Goal: Information Seeking & Learning: Compare options

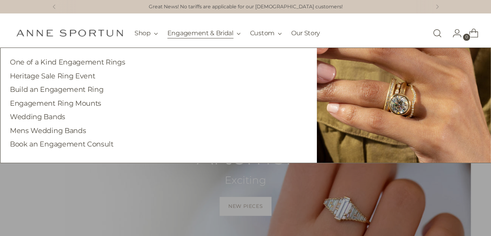
click at [199, 33] on button "Engagement & Bridal" at bounding box center [203, 33] width 73 height 17
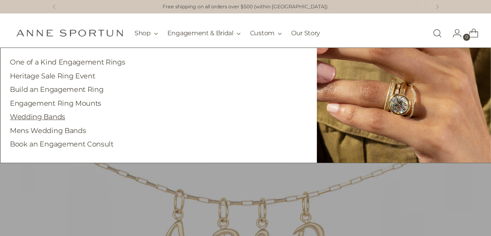
click at [39, 118] on link "Wedding Bands" at bounding box center [37, 116] width 55 height 8
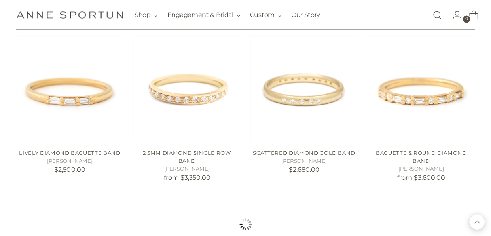
scroll to position [633, 0]
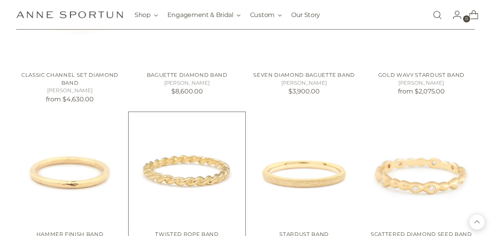
scroll to position [1068, 0]
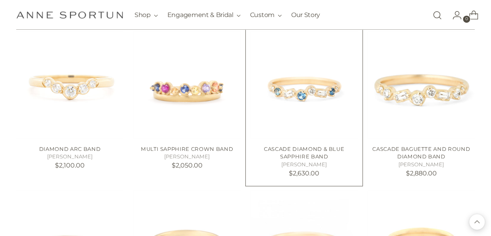
scroll to position [2175, 0]
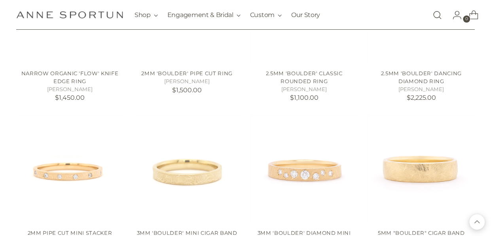
scroll to position [3095, 0]
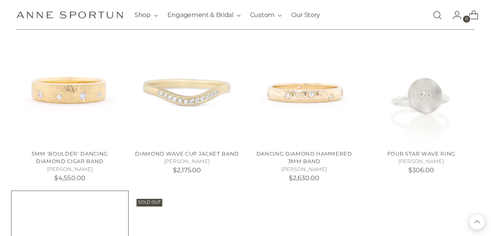
scroll to position [3253, 0]
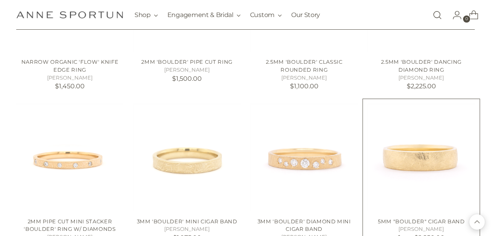
scroll to position [3056, 0]
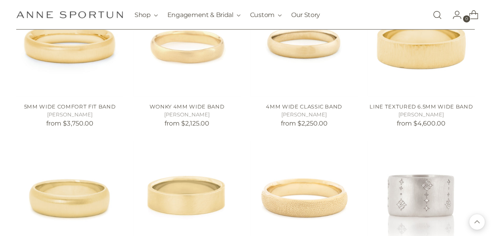
scroll to position [2462, 0]
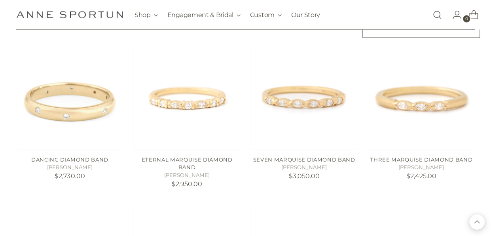
scroll to position [722, 0]
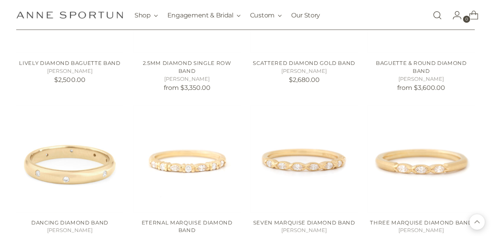
click at [441, 13] on link "Open search modal" at bounding box center [437, 15] width 16 height 16
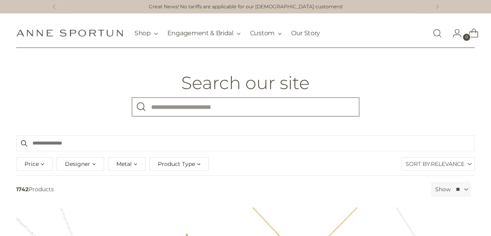
click at [168, 106] on input "What are you looking for?" at bounding box center [245, 106] width 227 height 19
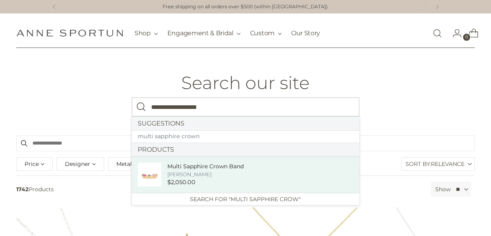
click at [199, 174] on div "[PERSON_NAME]" at bounding box center [205, 174] width 76 height 8
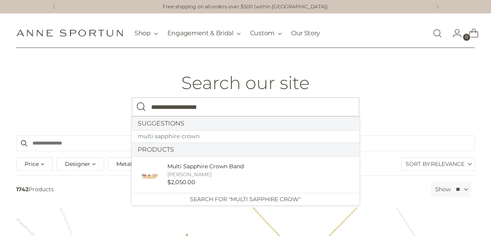
type input "**********"
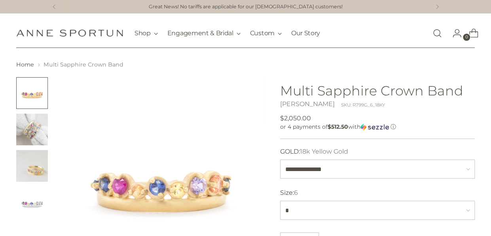
click at [28, 127] on img "Change image to image 2" at bounding box center [32, 130] width 32 height 32
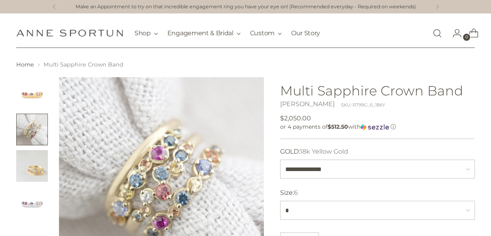
click at [41, 168] on img "Change image to image 3" at bounding box center [32, 166] width 32 height 32
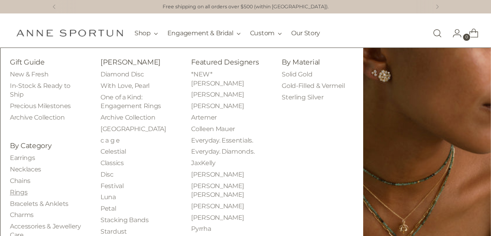
click at [19, 194] on link "Rings" at bounding box center [18, 192] width 17 height 8
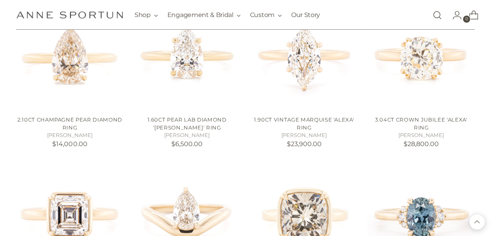
scroll to position [593, 0]
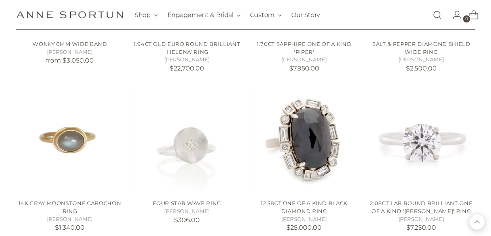
scroll to position [1266, 0]
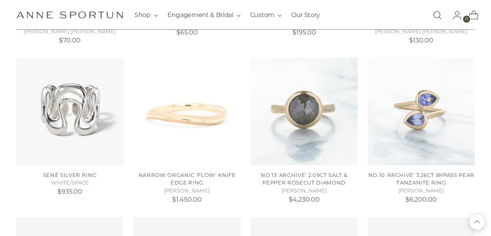
scroll to position [1977, 0]
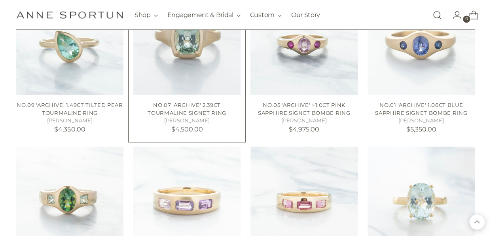
scroll to position [2215, 0]
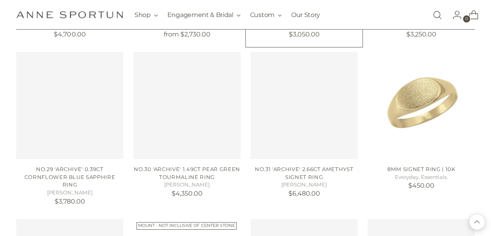
scroll to position [2768, 0]
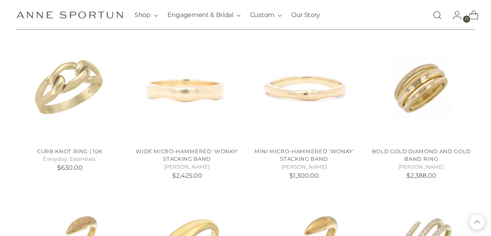
scroll to position [3480, 0]
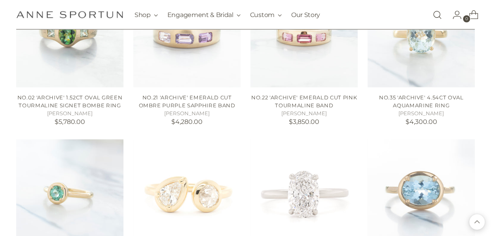
scroll to position [2017, 0]
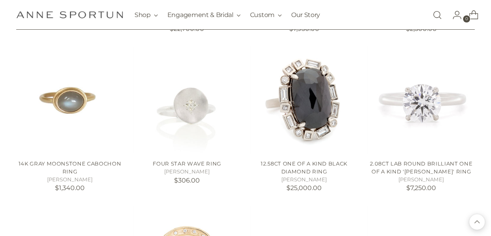
scroll to position [1186, 0]
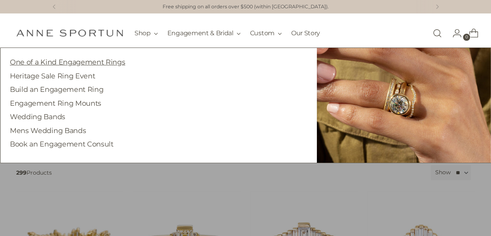
click at [95, 61] on link "One of a Kind Engagement Rings" at bounding box center [67, 62] width 115 height 8
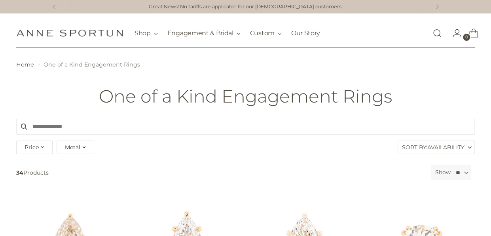
scroll to position [79, 0]
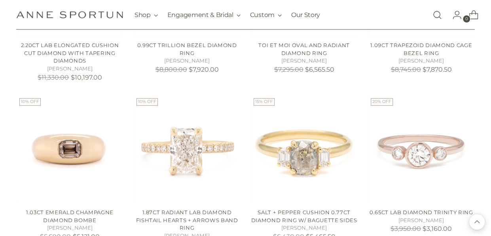
scroll to position [1226, 0]
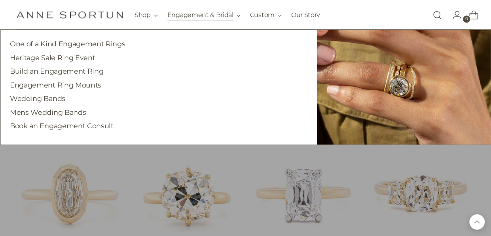
scroll to position [277, 0]
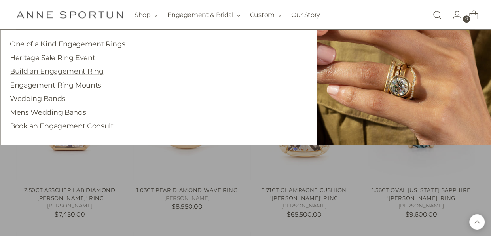
click at [51, 70] on link "Build an Engagement Ring" at bounding box center [56, 71] width 93 height 8
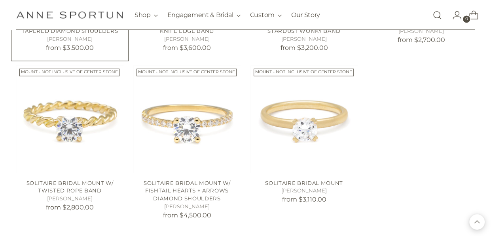
scroll to position [514, 0]
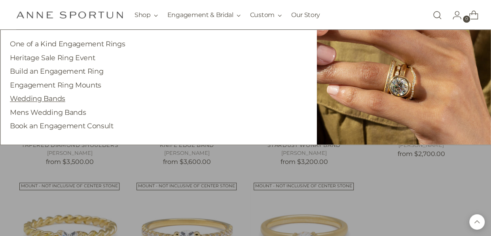
click at [28, 99] on link "Wedding Bands" at bounding box center [37, 98] width 55 height 8
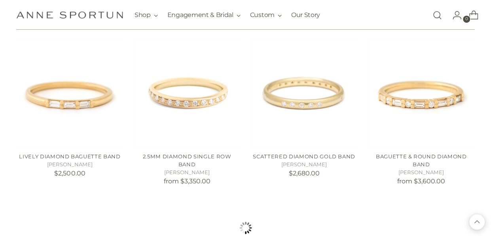
scroll to position [633, 0]
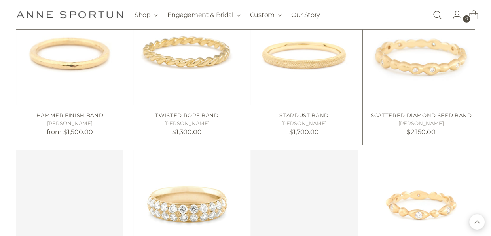
scroll to position [1266, 0]
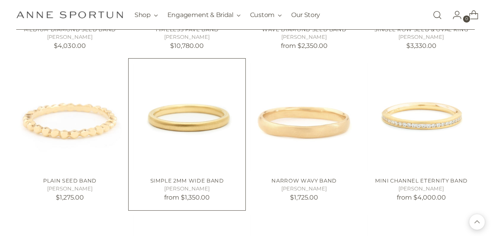
scroll to position [1266, 0]
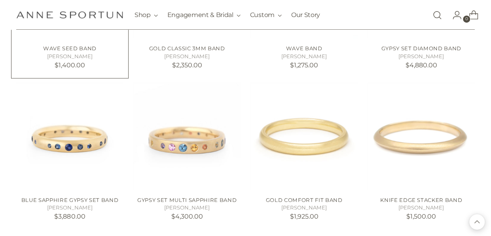
scroll to position [1819, 0]
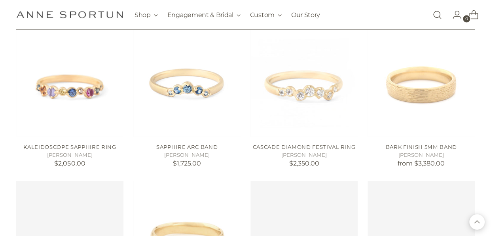
scroll to position [2413, 0]
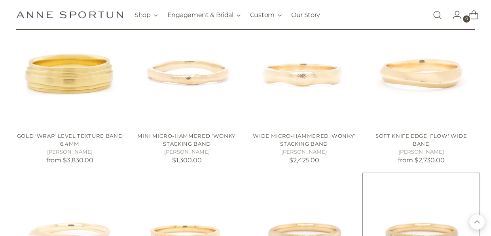
scroll to position [2729, 0]
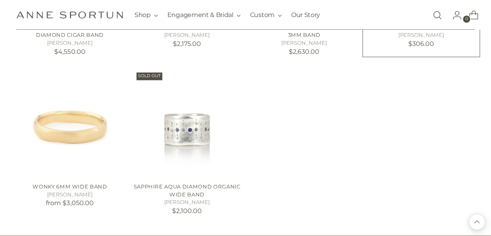
scroll to position [3441, 0]
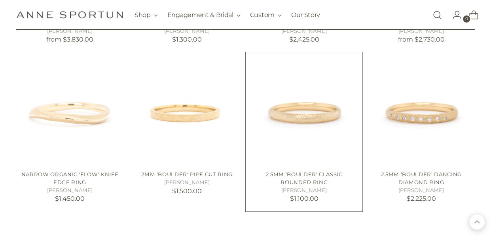
scroll to position [2768, 0]
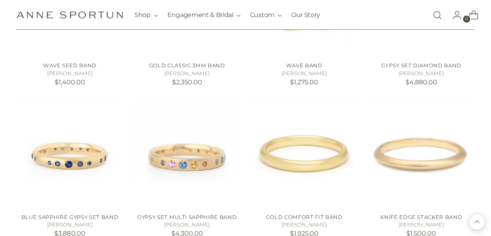
scroll to position [1780, 0]
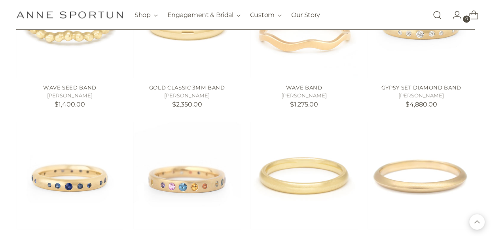
click at [436, 17] on link "Open search modal" at bounding box center [437, 15] width 16 height 16
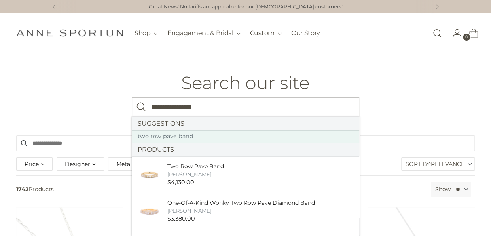
click at [175, 137] on link "two row pave band" at bounding box center [245, 136] width 227 height 13
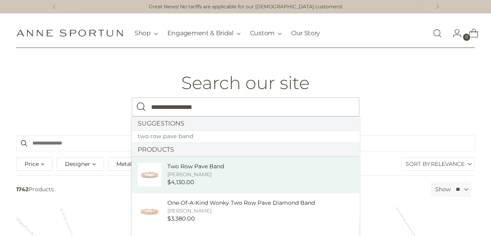
type input "**********"
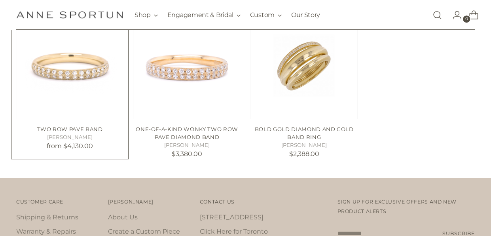
scroll to position [119, 0]
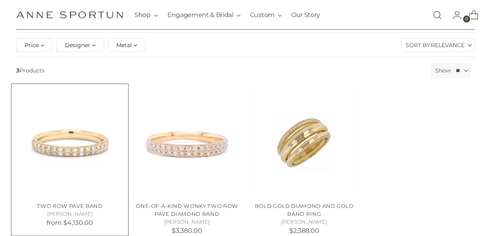
click at [0, 0] on img "Two Row Pave Band" at bounding box center [0, 0] width 0 height 0
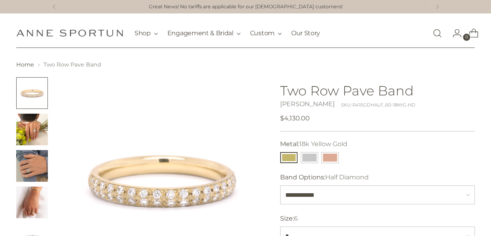
click at [38, 162] on img "Change image to image 3" at bounding box center [32, 166] width 32 height 32
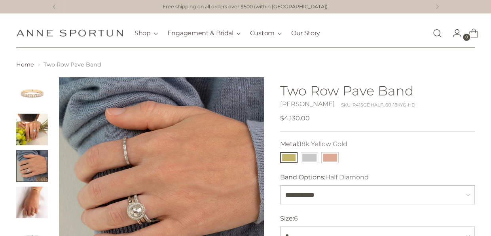
click at [34, 140] on img "Change image to image 2" at bounding box center [32, 130] width 32 height 32
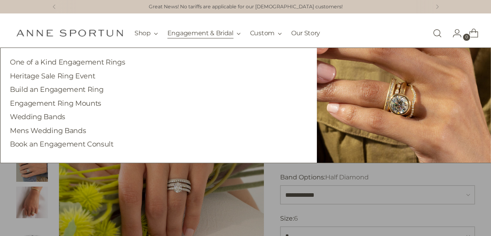
click at [178, 34] on button "Engagement & Bridal" at bounding box center [203, 33] width 73 height 17
click at [51, 117] on link "Wedding Bands" at bounding box center [37, 116] width 55 height 8
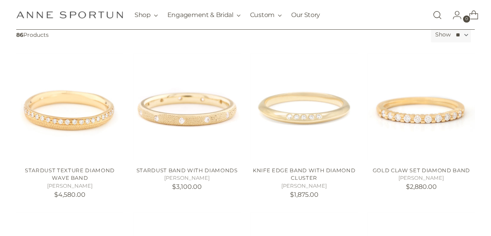
scroll to position [158, 0]
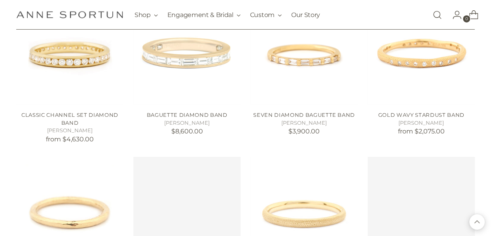
scroll to position [989, 0]
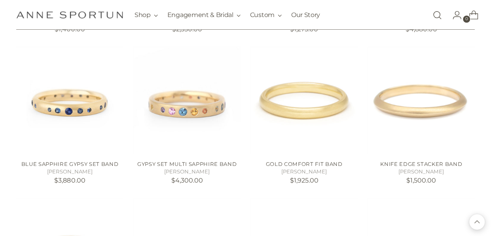
scroll to position [1898, 0]
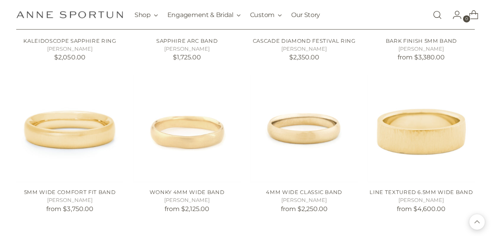
scroll to position [2452, 0]
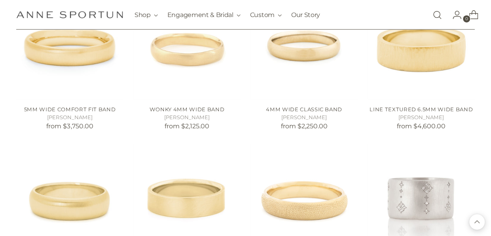
scroll to position [2610, 0]
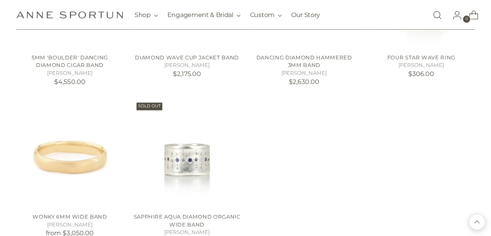
scroll to position [3441, 0]
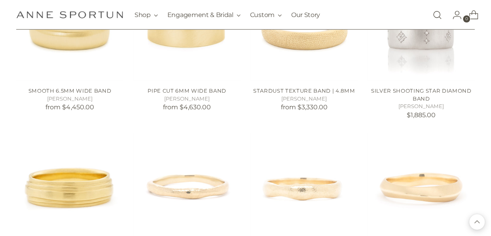
scroll to position [2610, 0]
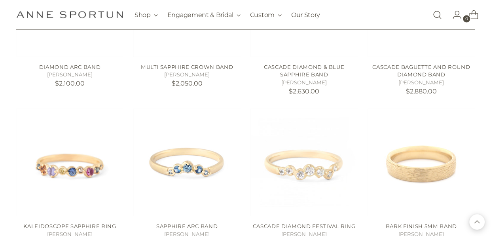
scroll to position [2215, 0]
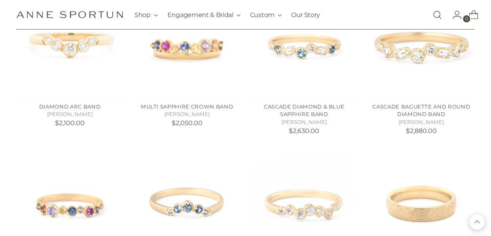
click at [439, 15] on link "Open search modal" at bounding box center [437, 15] width 16 height 16
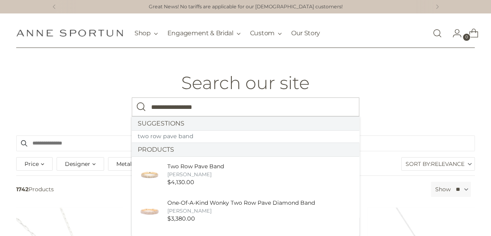
type input "**********"
click at [132, 97] on button "Search" at bounding box center [141, 106] width 19 height 19
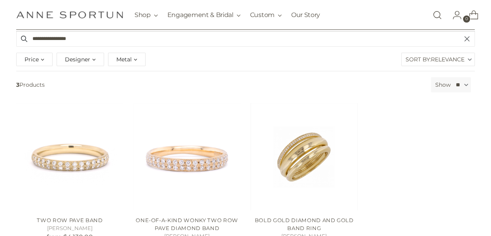
scroll to position [119, 0]
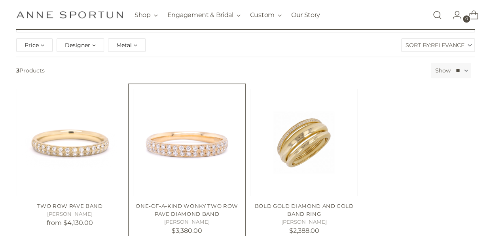
click at [0, 0] on img "One-Of-A-Kind Wonky Two Row Pave Diamond Band" at bounding box center [0, 0] width 0 height 0
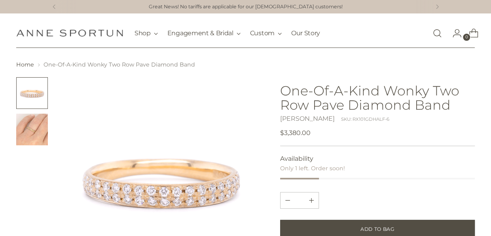
click at [21, 131] on img "Change image to image 2" at bounding box center [32, 130] width 32 height 32
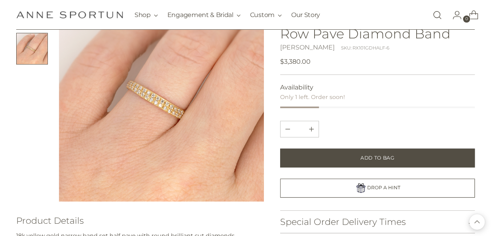
scroll to position [44, 0]
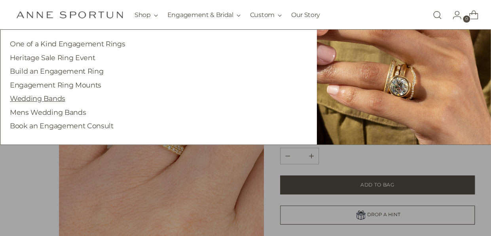
click at [42, 99] on link "Wedding Bands" at bounding box center [37, 98] width 55 height 8
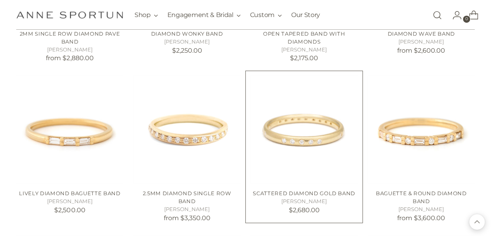
scroll to position [593, 0]
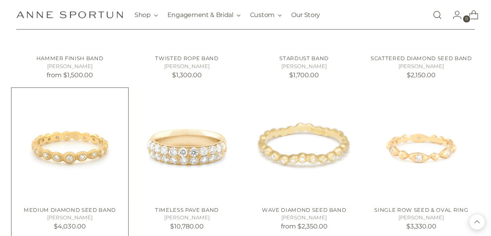
scroll to position [1226, 0]
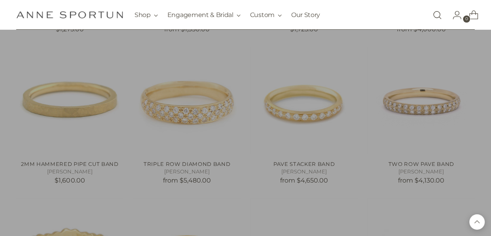
scroll to position [1542, 0]
